Goal: Contribute content: Add original content to the website for others to see

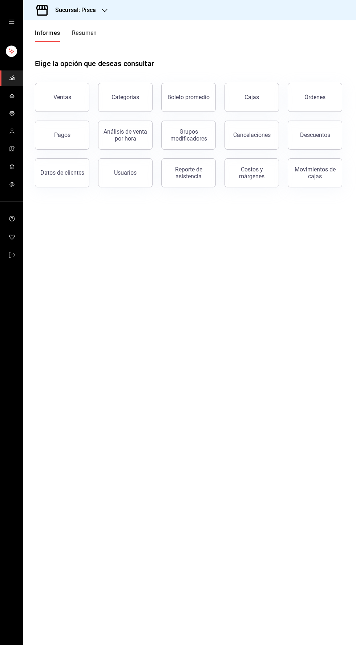
click at [13, 97] on icon "carpetas de buzón" at bounding box center [11, 97] width 5 height 0
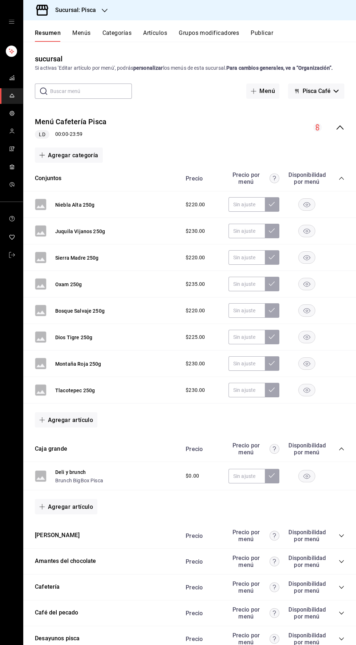
click at [158, 37] on button "Artículos" at bounding box center [155, 35] width 24 height 13
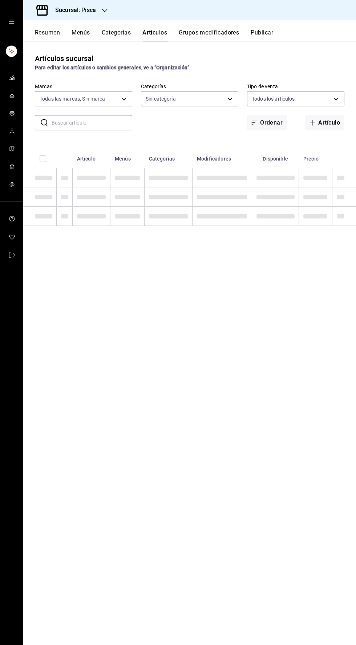
type input "bcd4eeba-f288-4c7f-be4a-80794efd5e2c,f4348fd6-19a6-4699-a042-45be726c08e8"
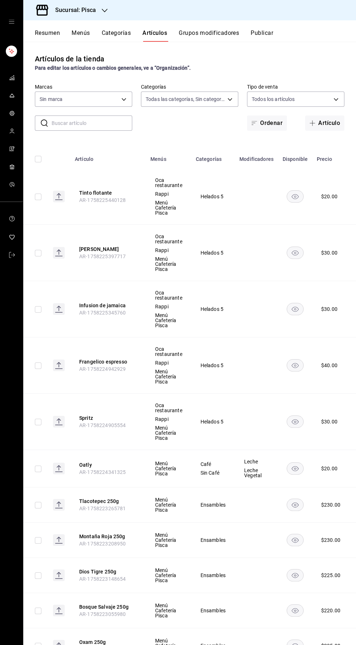
type input "6c521cb1-5a60-466d-80d0-2886416c69ac,f547cb4a-b93c-4195-b824-038b45f390e8,5cdc5…"
click at [331, 127] on button "Artículo" at bounding box center [324, 123] width 39 height 15
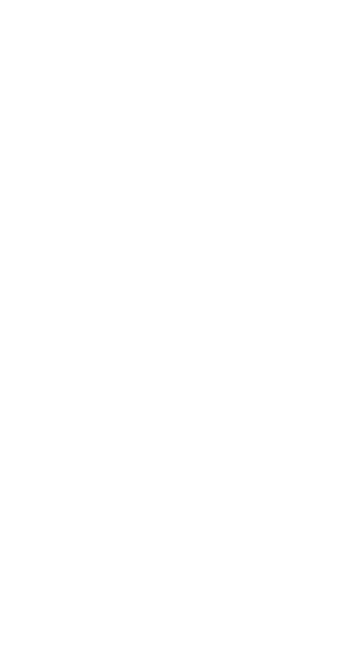
click at [200, 3] on html "Texto original Valora esta traducción Tu opinión servirá para ayudar a mejorar …" at bounding box center [178, 1] width 356 height 3
